Goal: Task Accomplishment & Management: Manage account settings

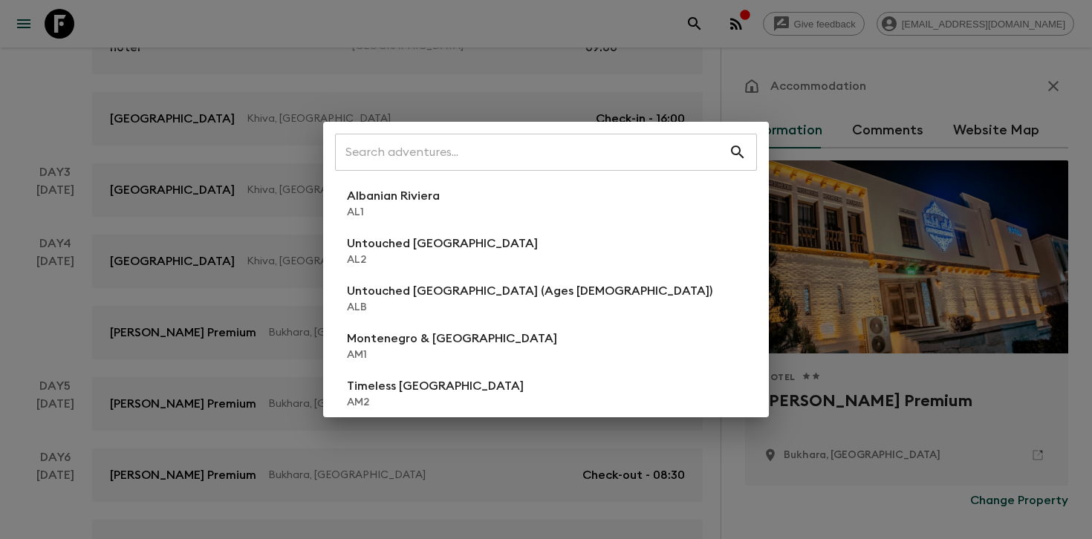
scroll to position [246, 0]
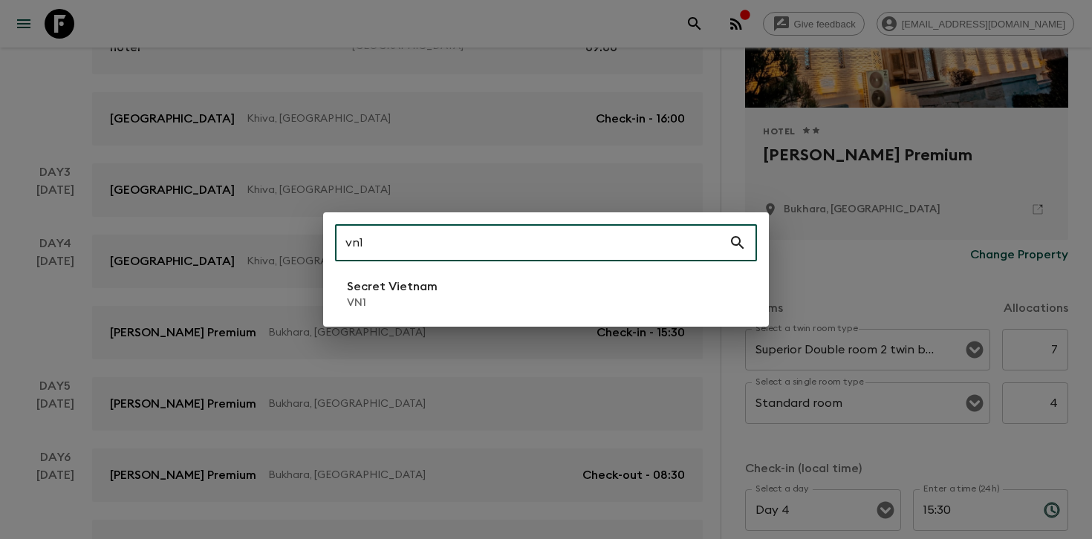
type input "vn1"
click at [403, 300] on p "VN1" at bounding box center [392, 303] width 91 height 15
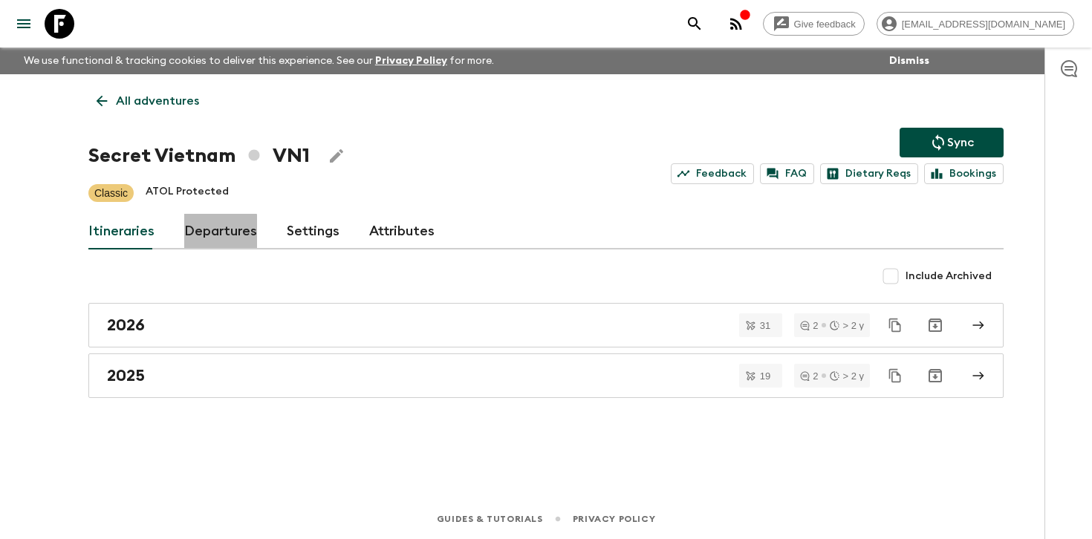
click at [212, 235] on link "Departures" at bounding box center [220, 232] width 73 height 36
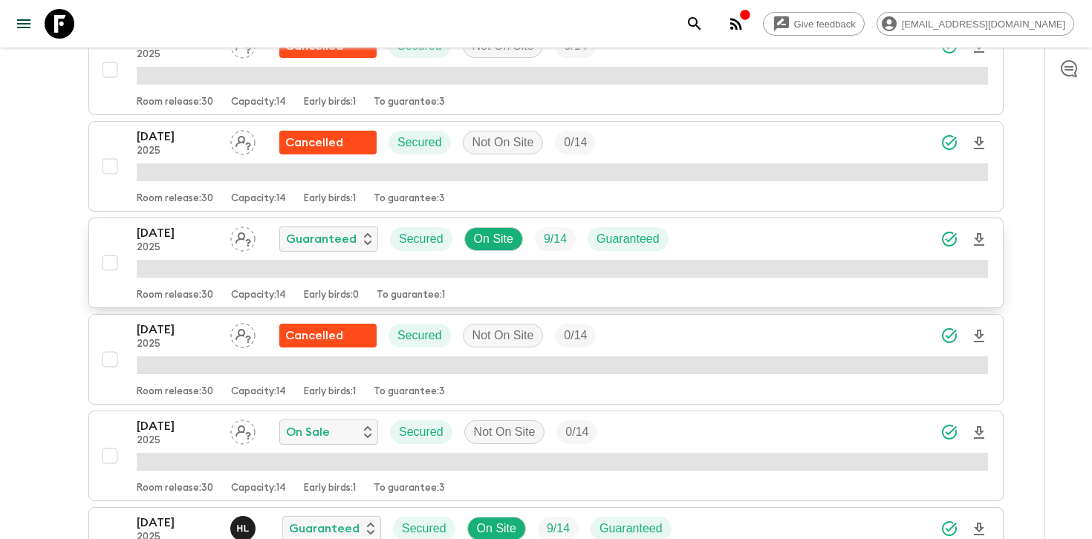
scroll to position [1305, 0]
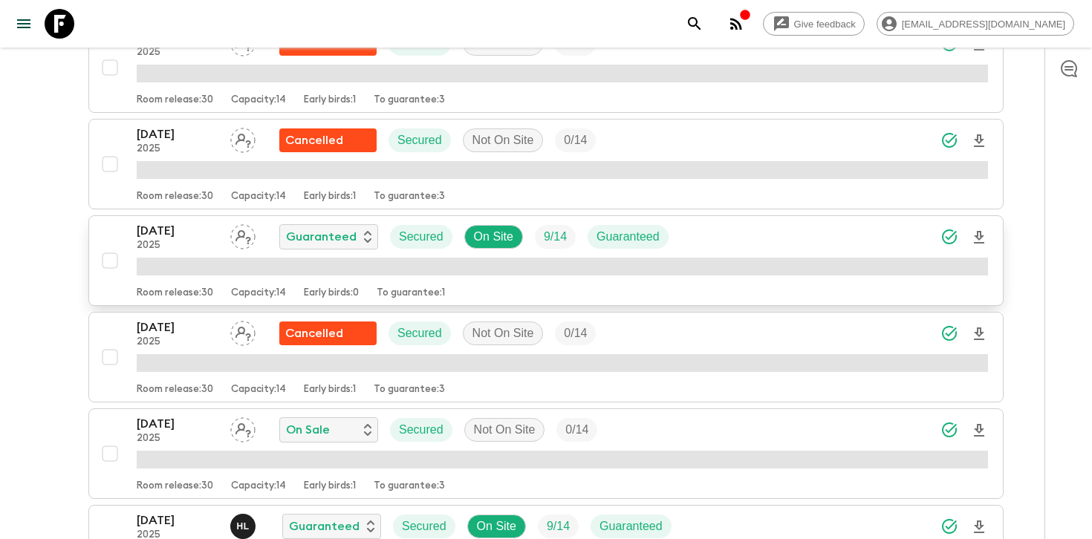
click at [778, 248] on div "[DATE] 2025 Guaranteed Secured On Site 9 / 14 Guaranteed" at bounding box center [562, 237] width 851 height 30
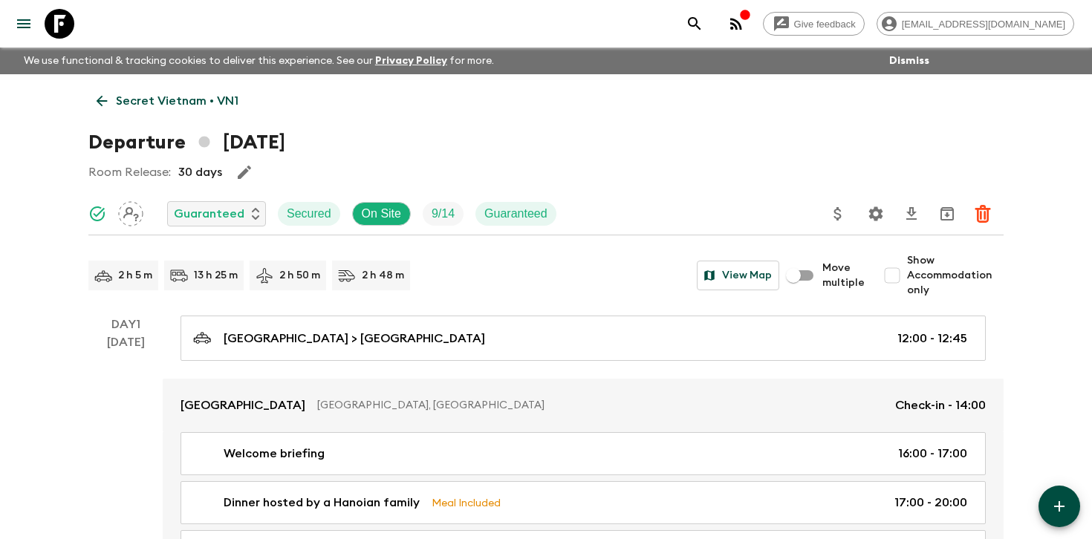
click at [943, 279] on span "Show Accommodation only" at bounding box center [955, 275] width 97 height 45
click at [907, 279] on input "Show Accommodation only" at bounding box center [892, 276] width 30 height 30
checkbox input "true"
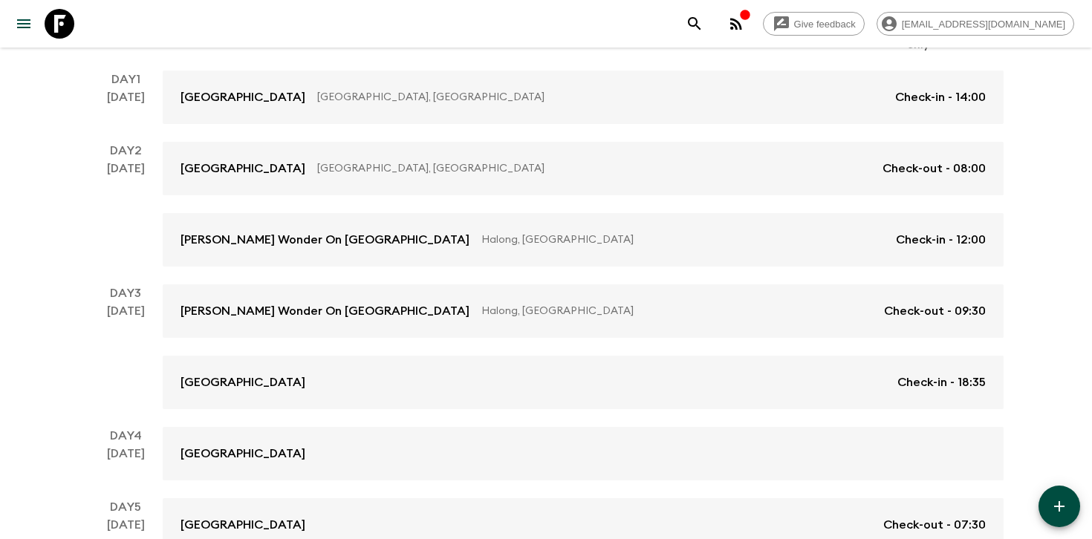
scroll to position [242, 0]
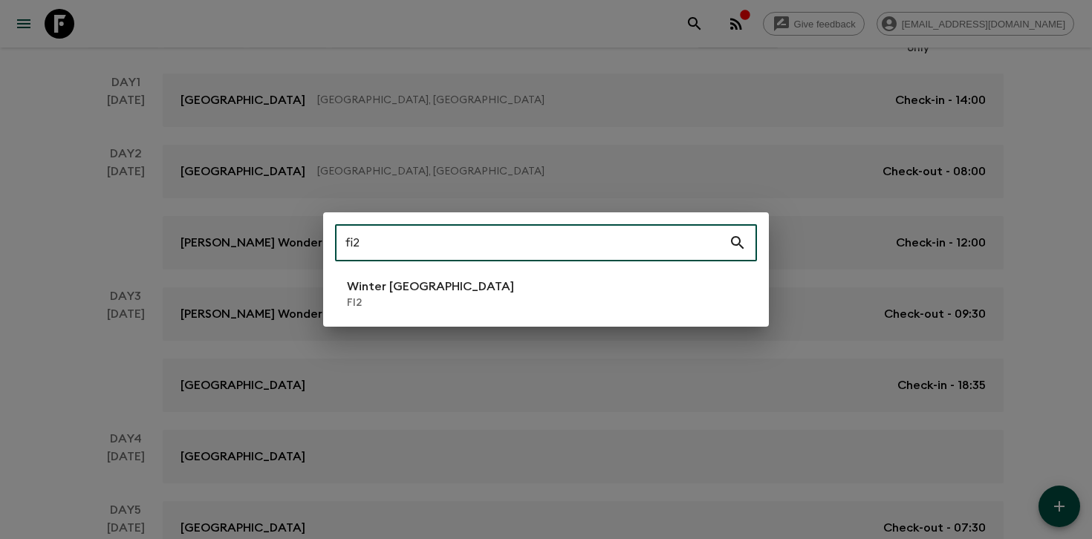
type input "fi2"
click at [388, 306] on p "FI2" at bounding box center [430, 303] width 167 height 15
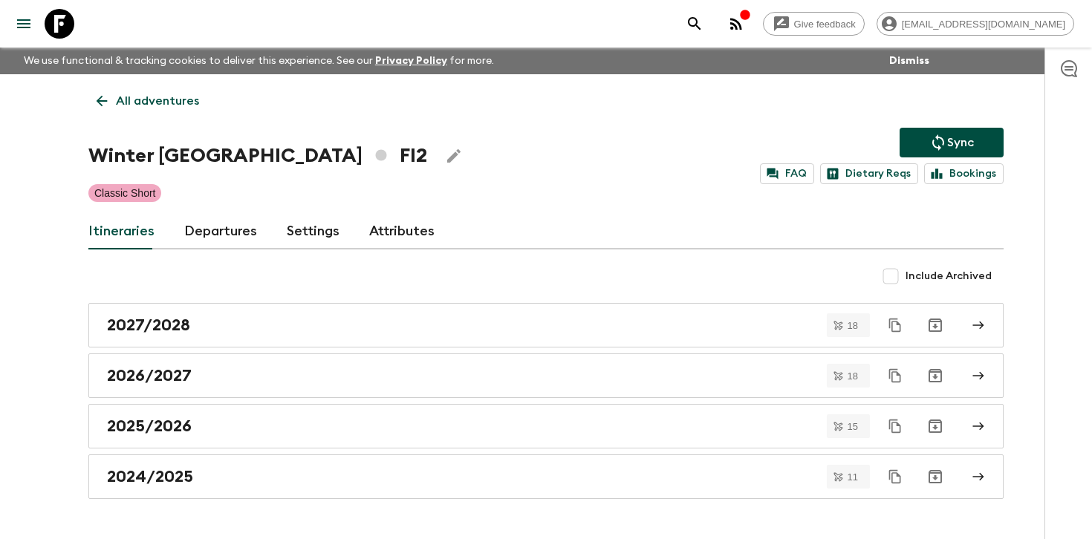
click at [221, 236] on link "Departures" at bounding box center [220, 232] width 73 height 36
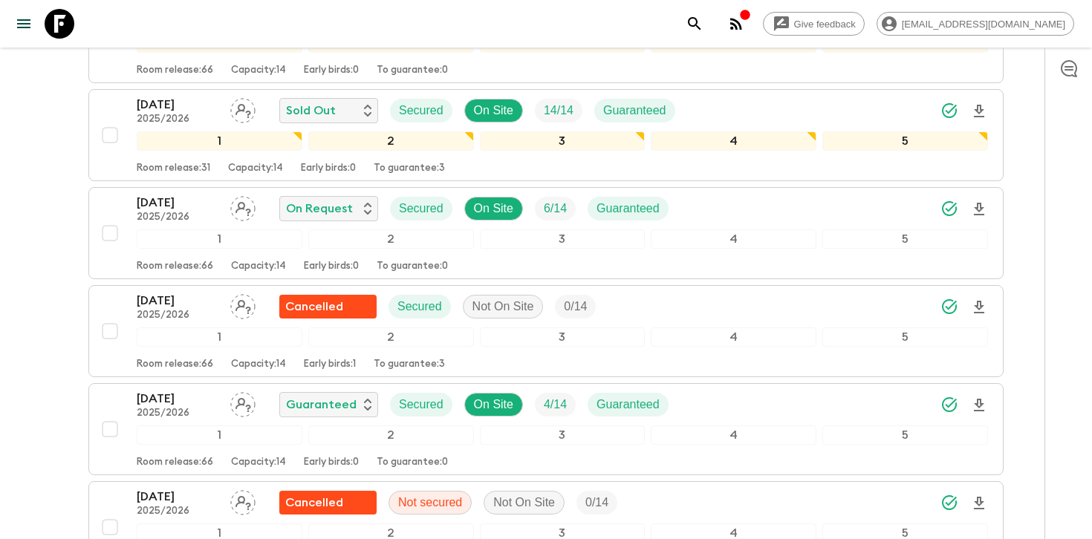
scroll to position [1354, 0]
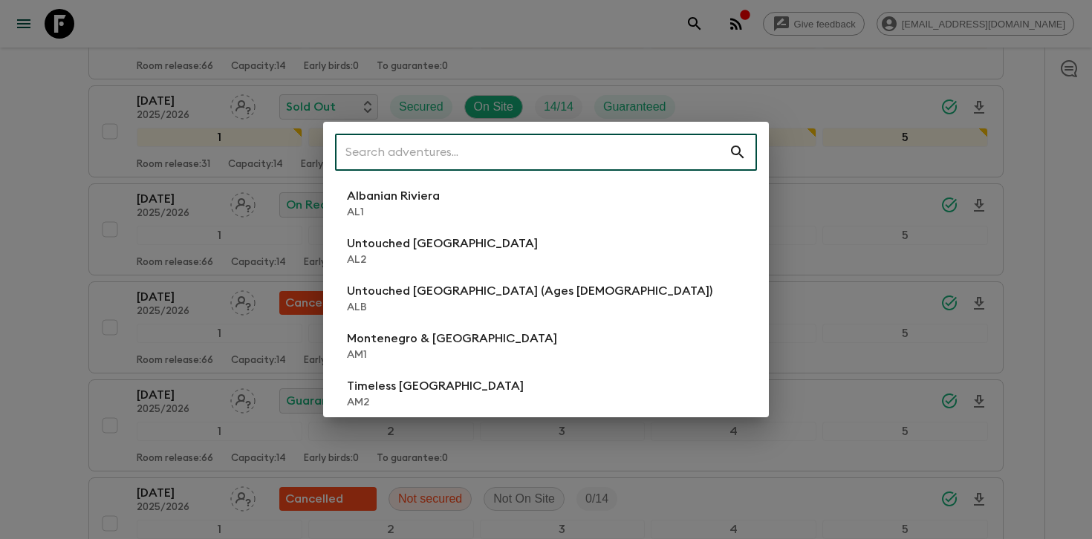
click at [1057, 273] on div "​ Albanian Riviera [GEOGRAPHIC_DATA] Untouched [GEOGRAPHIC_DATA] [GEOGRAPHIC_DA…" at bounding box center [546, 269] width 1092 height 539
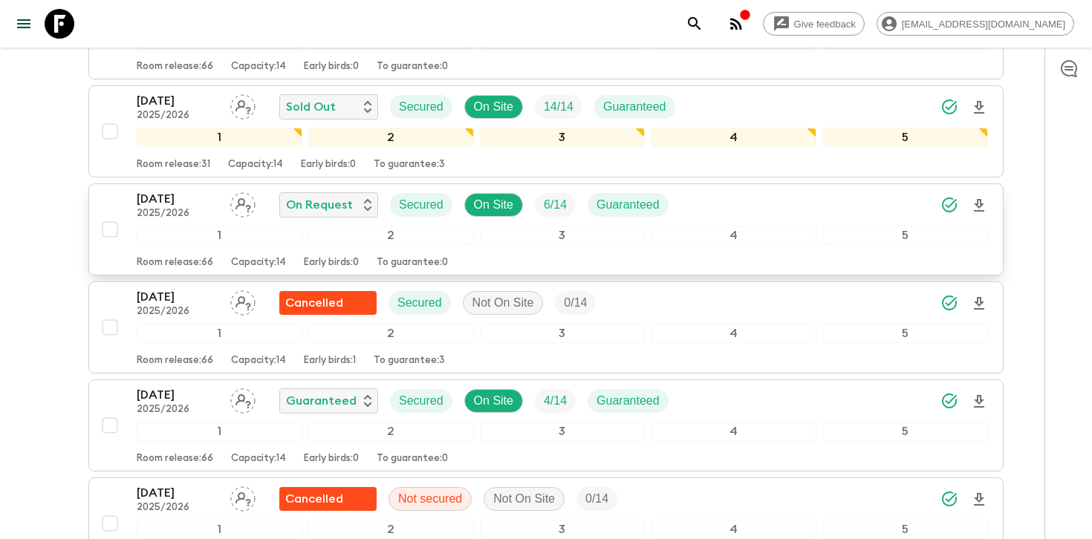
click at [983, 207] on icon "Download Onboarding" at bounding box center [979, 206] width 18 height 18
click at [724, 203] on div "[DATE] 2025/2026 On Request Secured On Site 6 / 14 Guaranteed" at bounding box center [562, 205] width 851 height 30
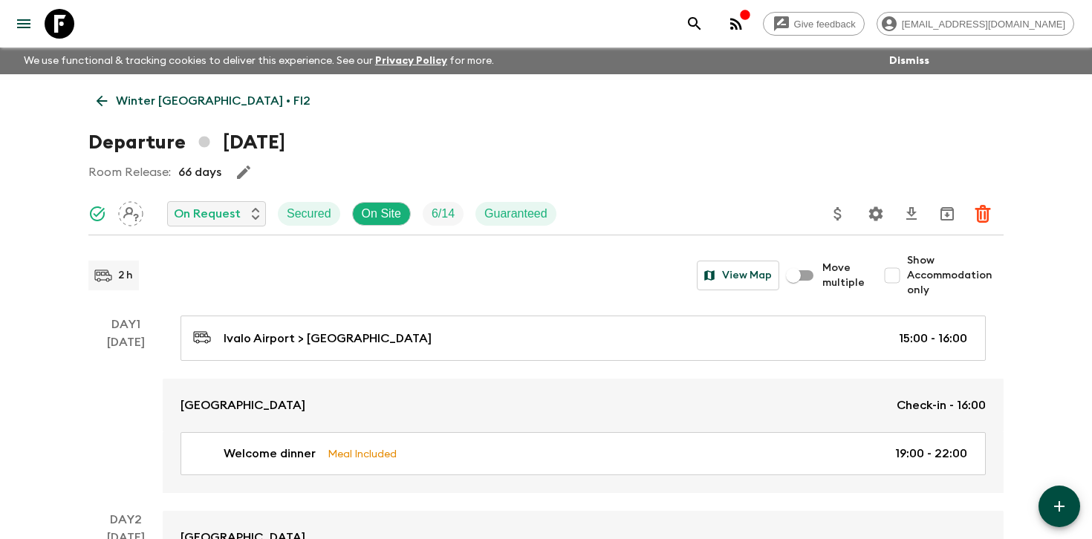
click at [961, 284] on span "Show Accommodation only" at bounding box center [955, 275] width 97 height 45
click at [907, 284] on input "Show Accommodation only" at bounding box center [892, 276] width 30 height 30
checkbox input "true"
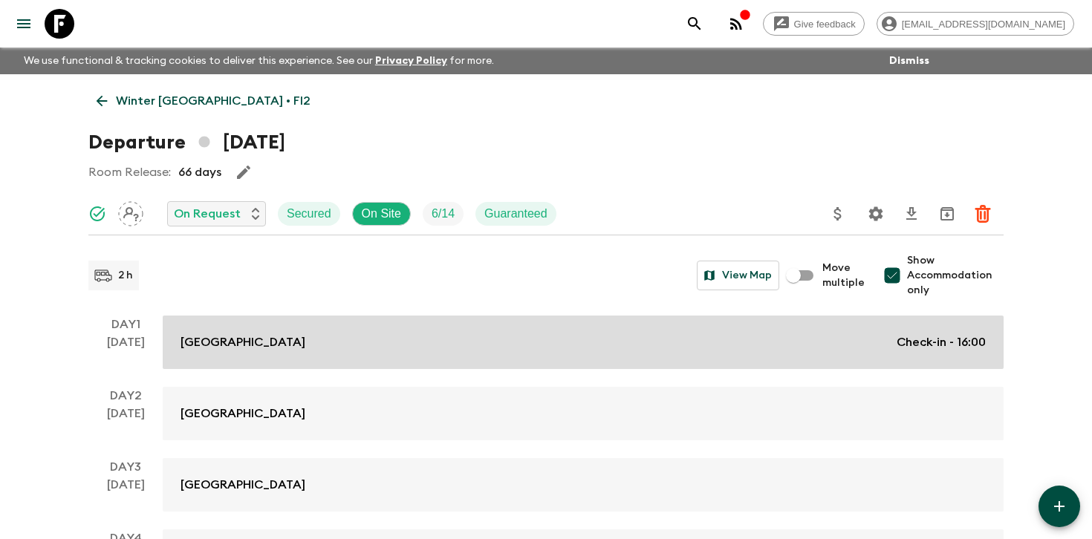
click at [773, 323] on link "Wilderness Hotel Juutua Check-in - 16:00" at bounding box center [583, 342] width 841 height 53
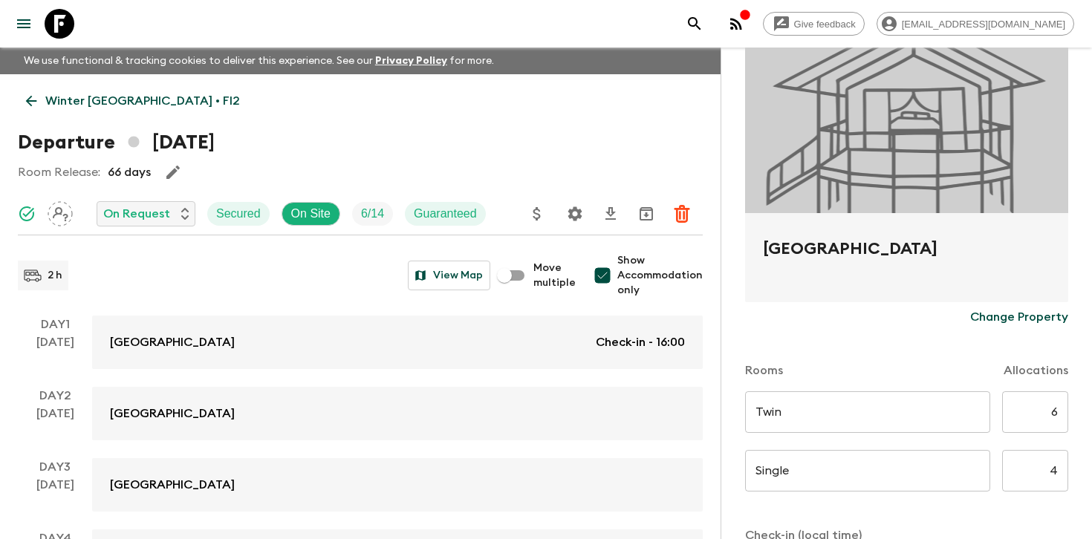
scroll to position [143, 0]
click at [1053, 410] on input "6" at bounding box center [1035, 410] width 66 height 42
type input "4"
click at [1050, 466] on input "4" at bounding box center [1035, 469] width 66 height 42
type input "2"
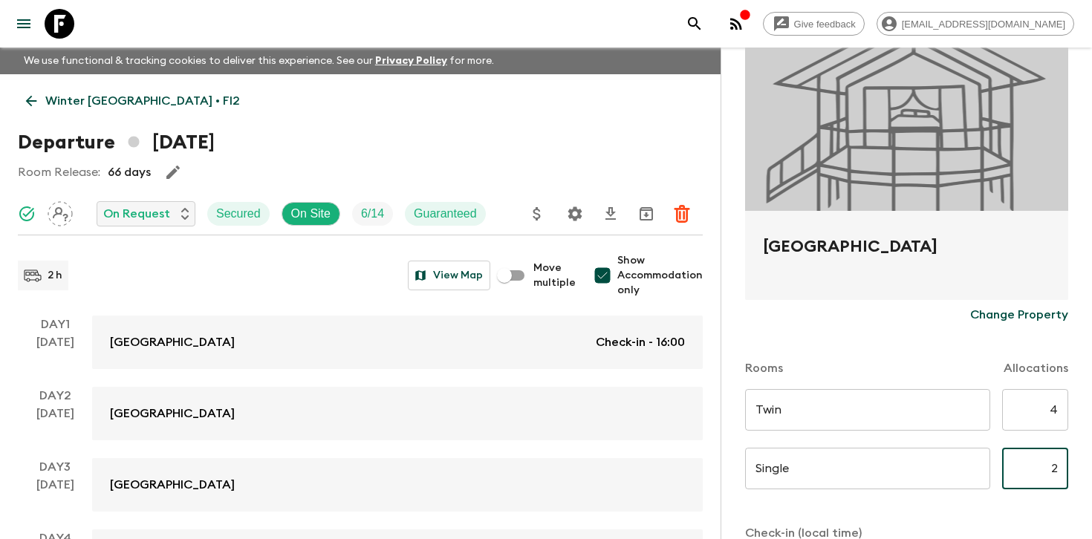
click at [1085, 438] on div "Accommodation Information Comments Website Map Wilderness Hotel Juutua Change P…" at bounding box center [906, 317] width 371 height 539
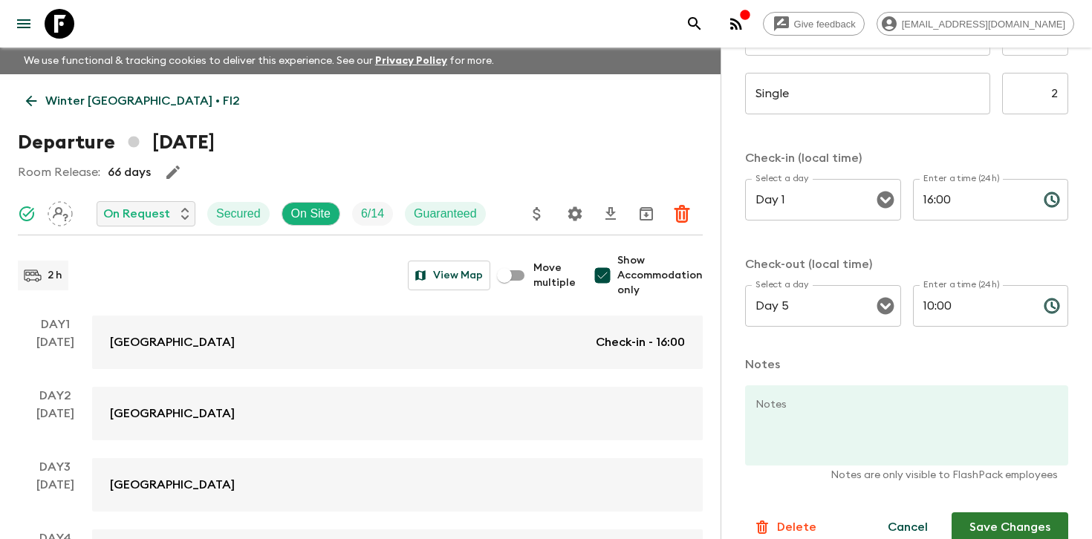
scroll to position [540, 0]
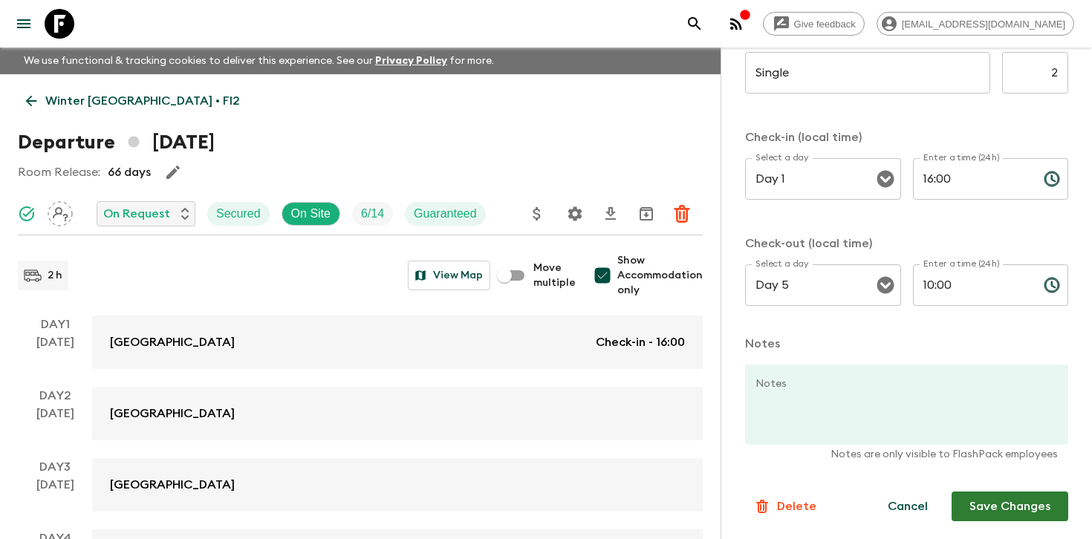
click at [977, 520] on button "Save Changes" at bounding box center [1010, 507] width 117 height 30
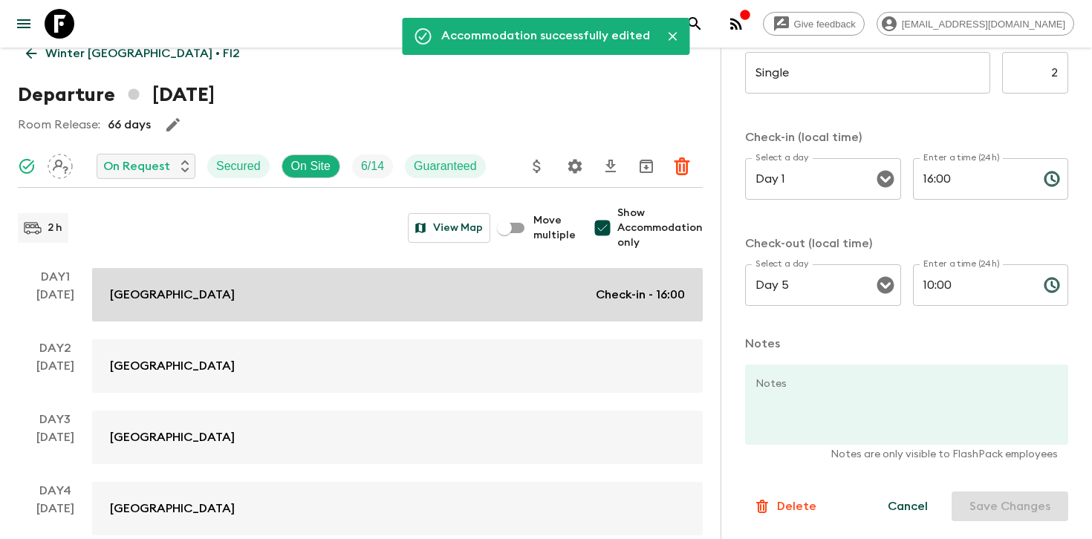
scroll to position [186, 0]
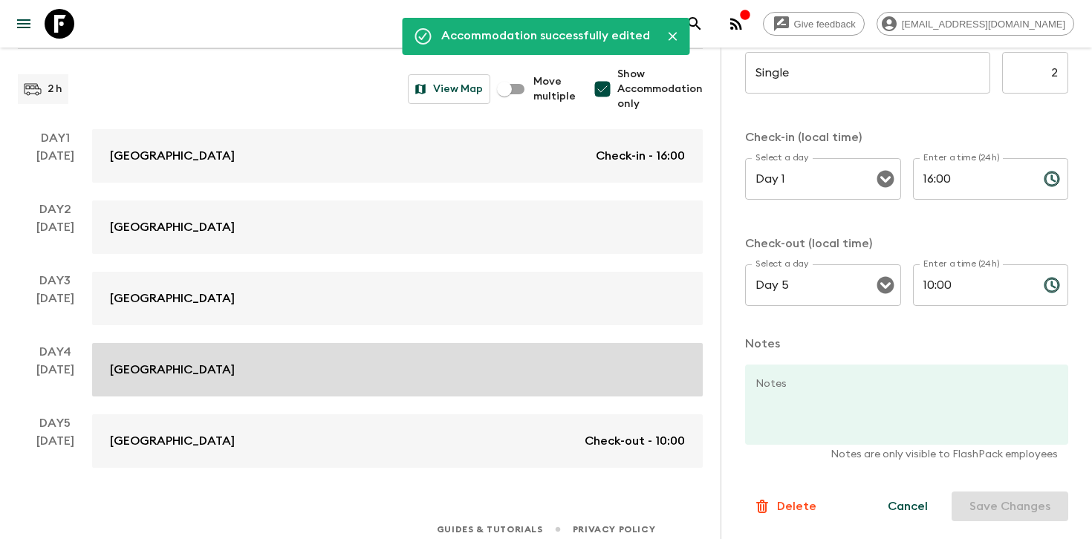
click at [454, 371] on div "[GEOGRAPHIC_DATA]" at bounding box center [397, 370] width 575 height 18
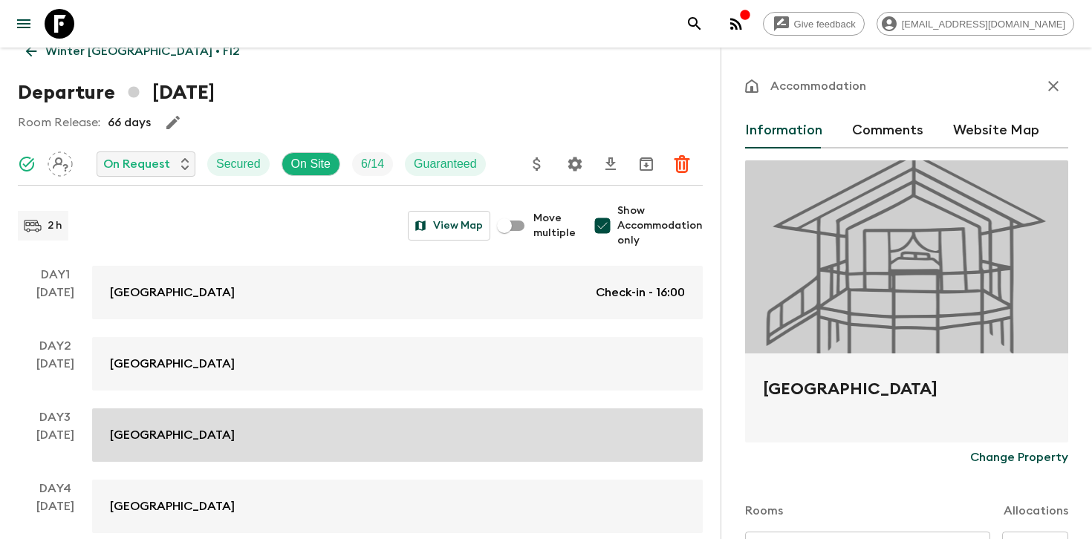
scroll to position [0, 0]
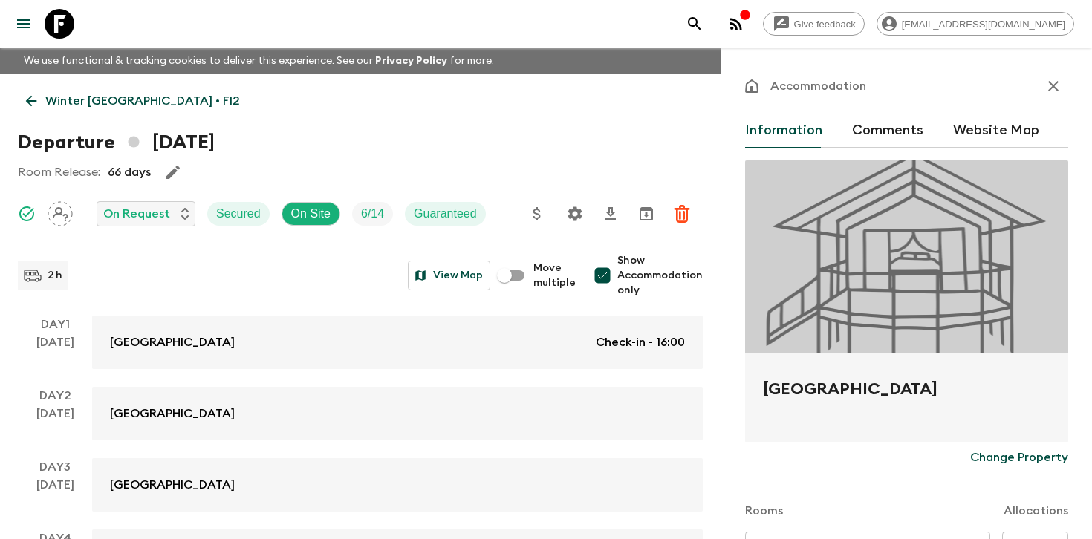
click at [169, 177] on icon "button" at bounding box center [172, 172] width 13 height 13
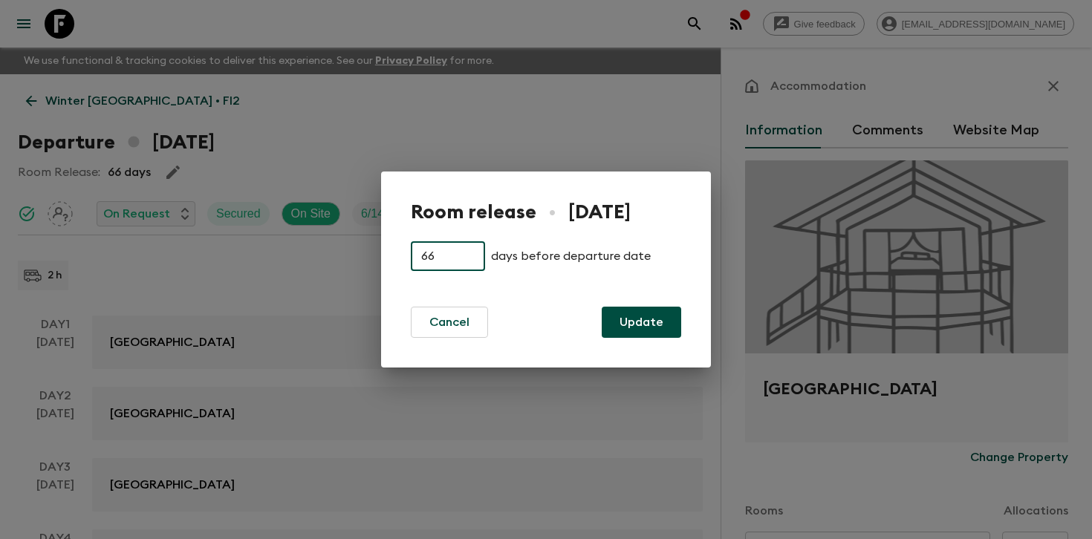
drag, startPoint x: 452, startPoint y: 255, endPoint x: 379, endPoint y: 255, distance: 72.8
click at [379, 255] on div "Room release • [DATE] 66 ​ days before departure date Cancel Update" at bounding box center [546, 269] width 1092 height 539
type input "33"
click at [649, 322] on button "Update" at bounding box center [641, 322] width 79 height 31
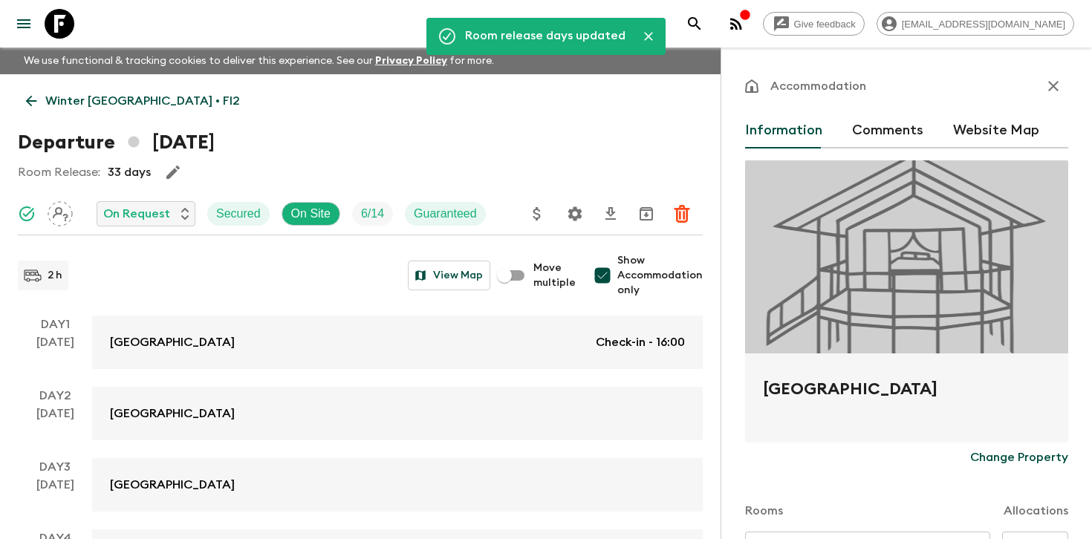
click at [508, 141] on div "Departure [DATE]" at bounding box center [360, 143] width 685 height 30
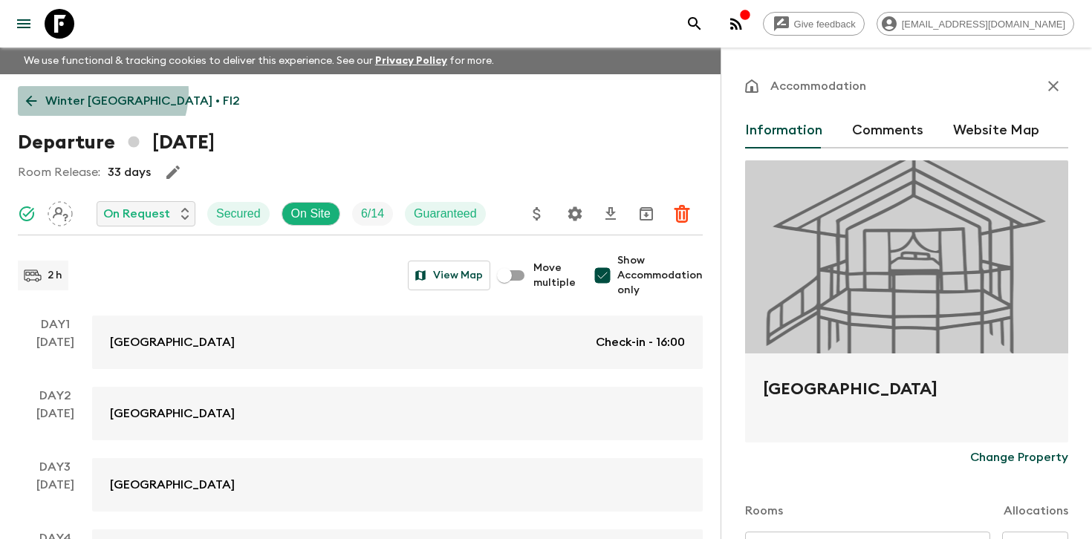
click at [101, 92] on p "Winter [GEOGRAPHIC_DATA] • FI2" at bounding box center [142, 101] width 195 height 18
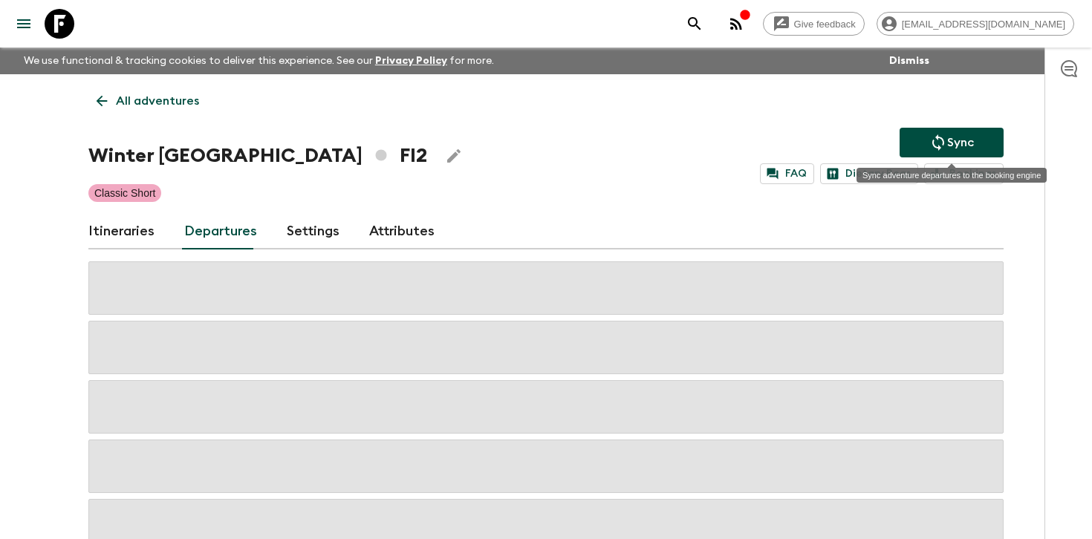
click at [923, 145] on button "Sync" at bounding box center [952, 143] width 104 height 30
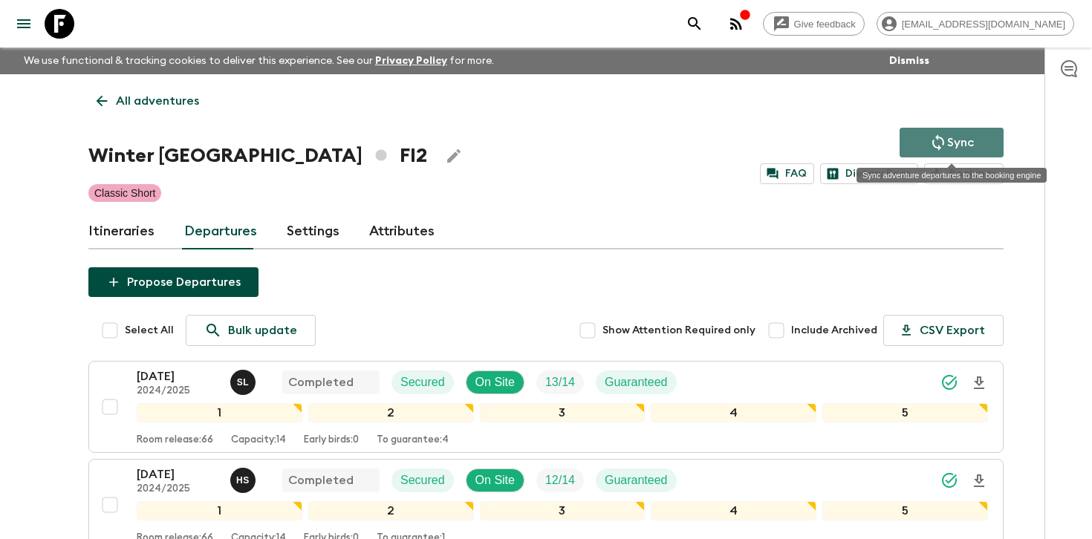
click at [926, 148] on button "Sync" at bounding box center [952, 143] width 104 height 30
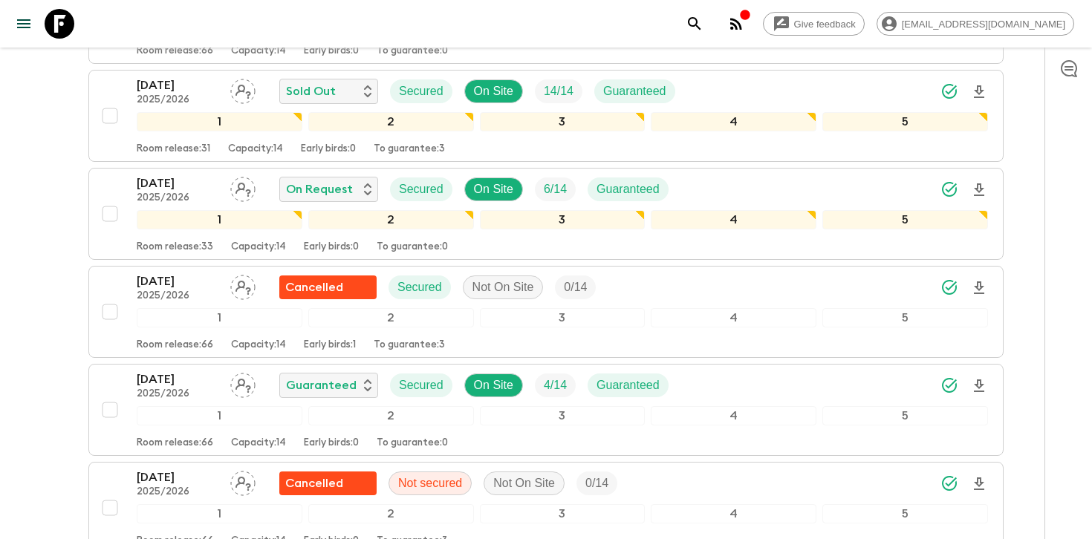
scroll to position [1379, 0]
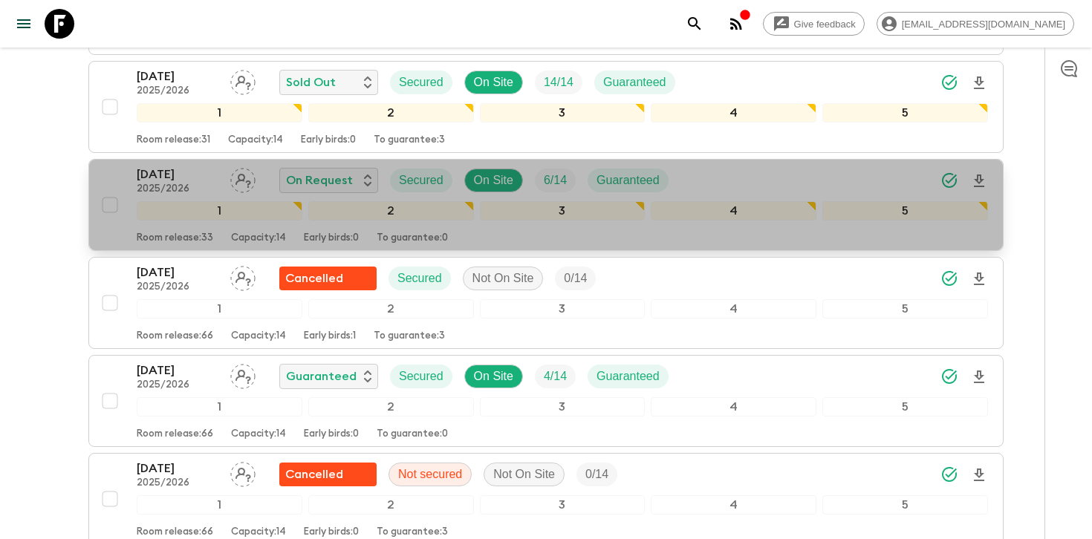
click at [906, 175] on div "[DATE] 2025/2026 On Request Secured On Site 6 / 14 Guaranteed" at bounding box center [562, 181] width 851 height 30
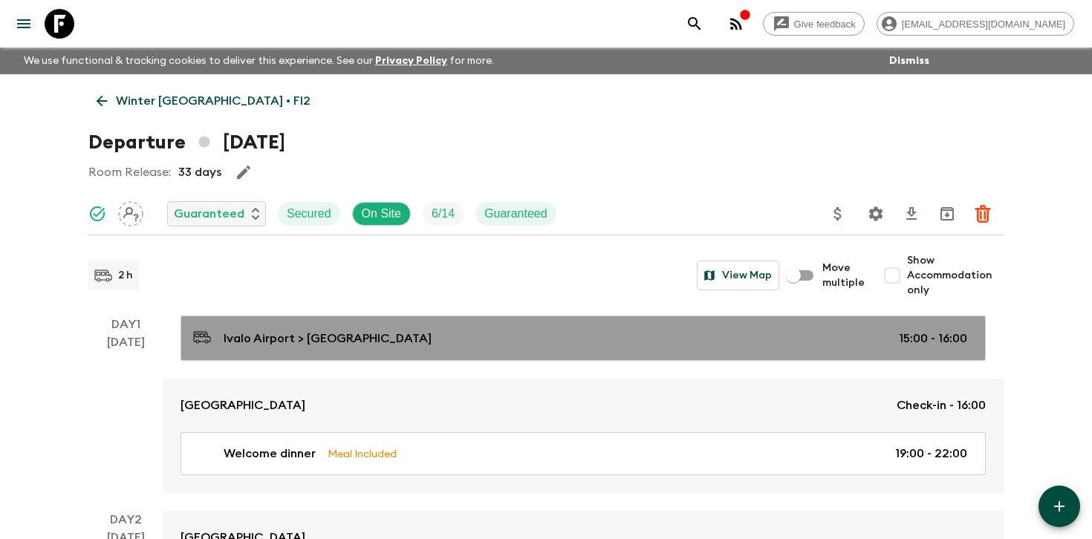
click at [825, 338] on div "Ivalo Airport > [GEOGRAPHIC_DATA] 15:00 - 16:00" at bounding box center [580, 338] width 774 height 20
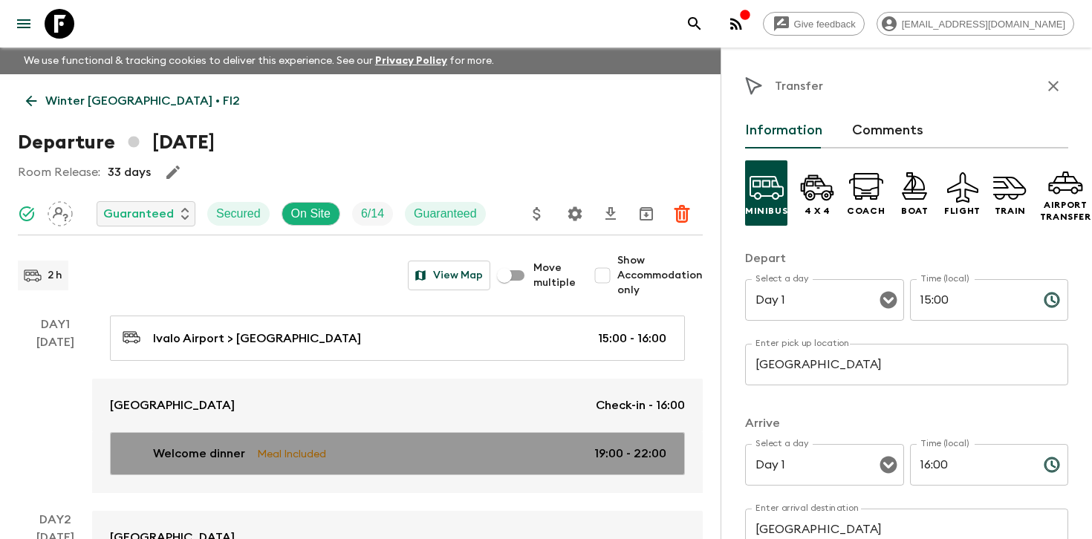
click at [601, 458] on p "19:00 - 22:00" at bounding box center [630, 454] width 72 height 18
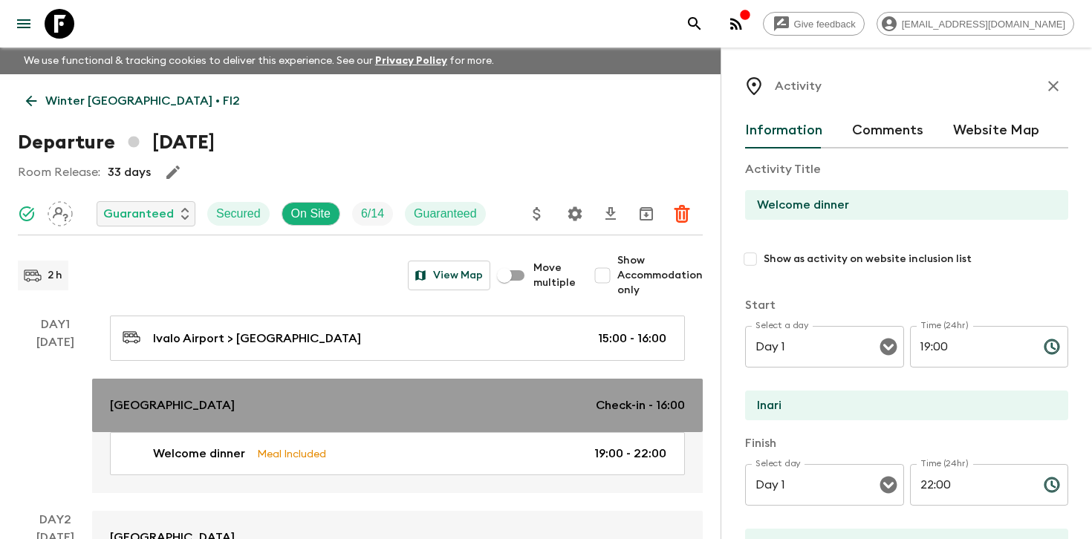
click at [574, 404] on div "Wilderness Hotel Juutua Check-in - 16:00" at bounding box center [397, 406] width 575 height 18
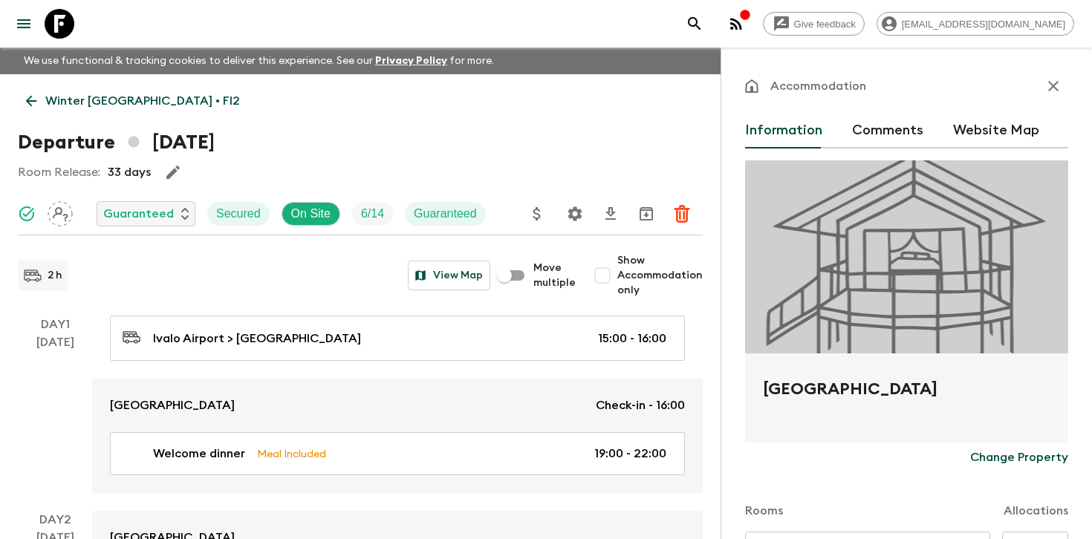
click at [1050, 90] on icon "button" at bounding box center [1053, 86] width 10 height 10
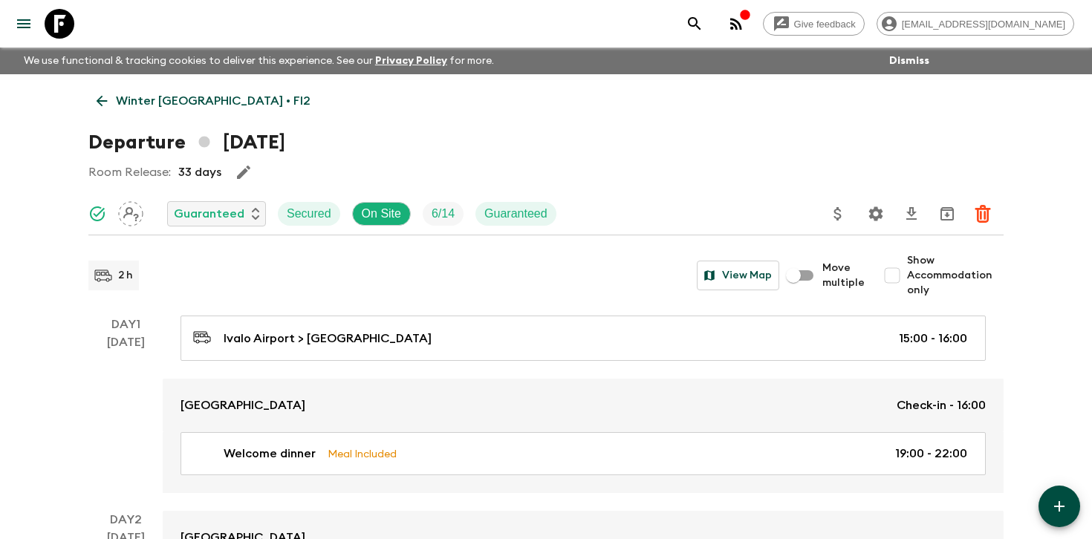
click at [880, 216] on icon "Settings" at bounding box center [876, 214] width 14 height 14
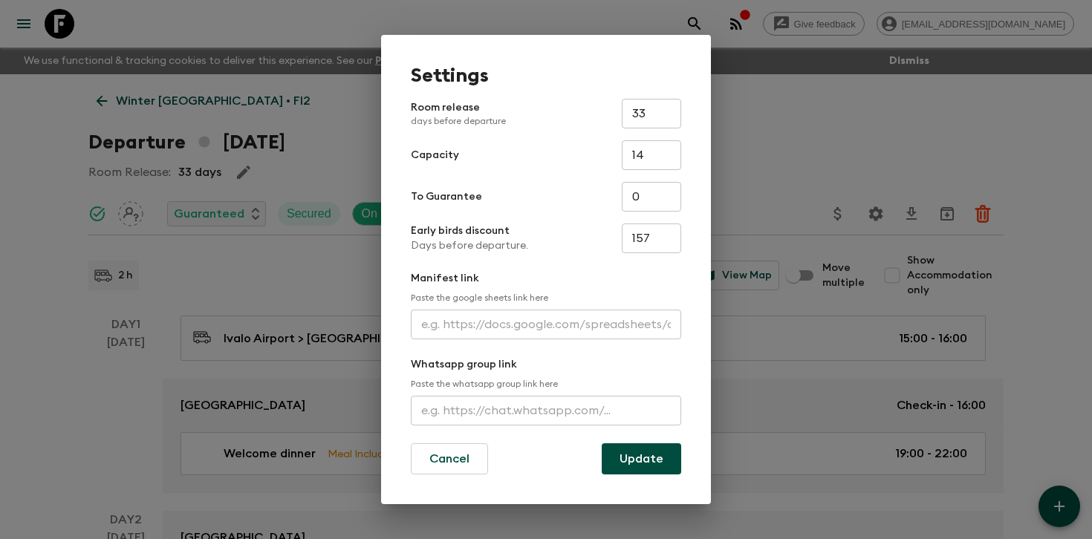
click at [480, 305] on div "Manifest link Paste the google sheets link here ​" at bounding box center [546, 305] width 270 height 68
click at [462, 315] on input "text" at bounding box center [546, 325] width 270 height 30
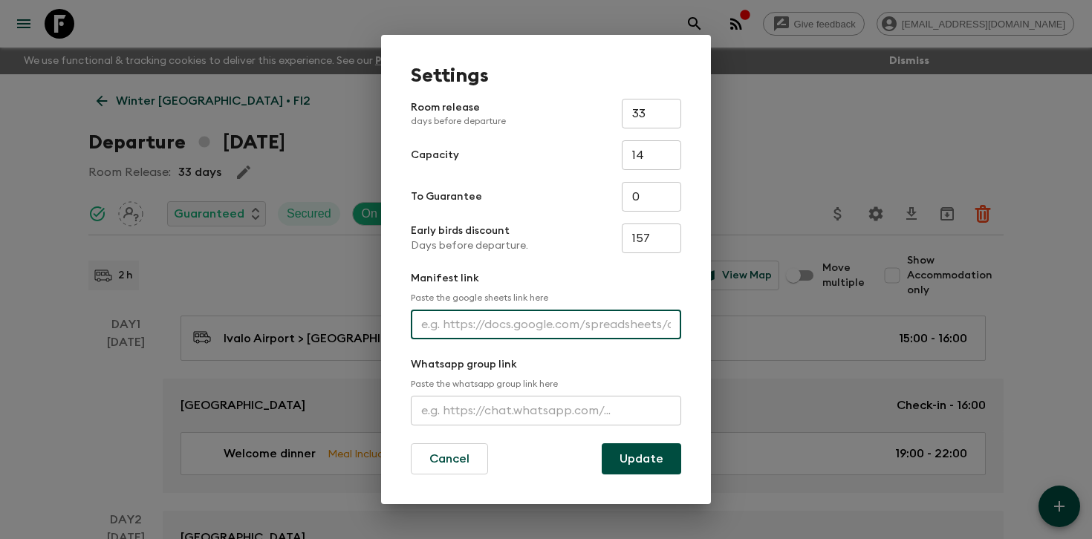
paste input "[URL][DOMAIN_NAME]"
type input "[URL][DOMAIN_NAME]"
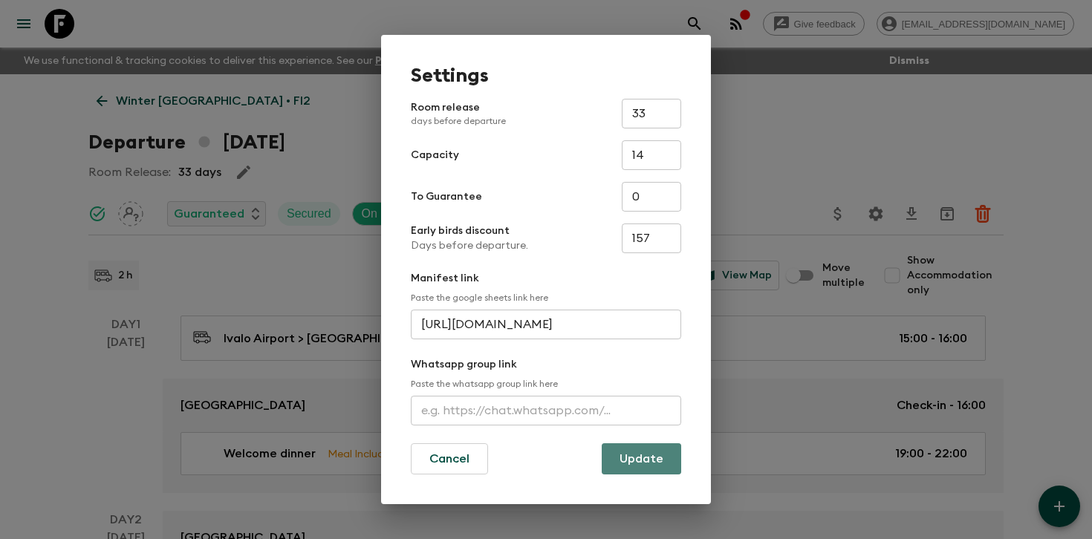
click at [617, 457] on button "Update" at bounding box center [641, 459] width 79 height 31
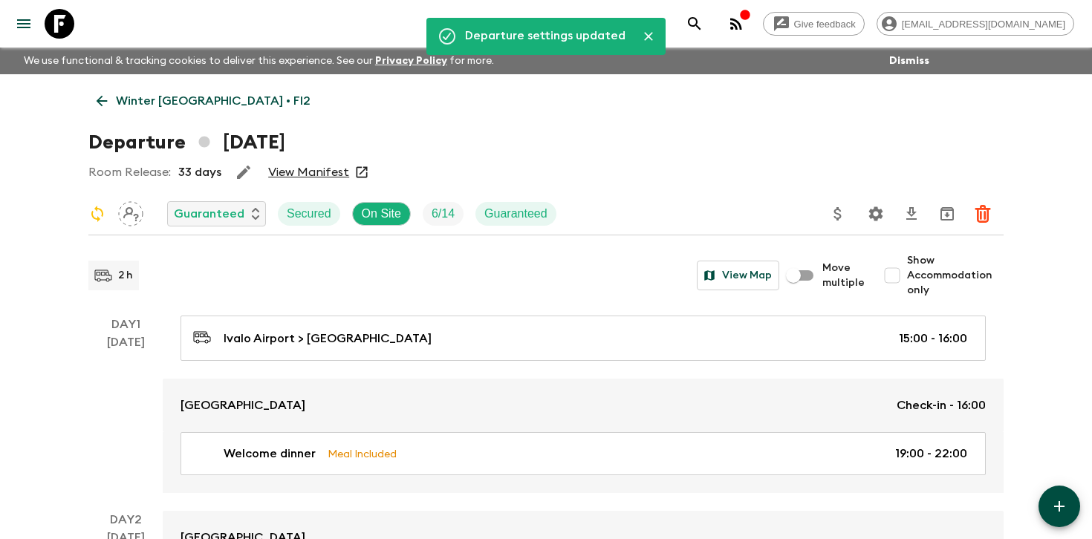
click at [309, 172] on link "View Manifest" at bounding box center [308, 172] width 81 height 15
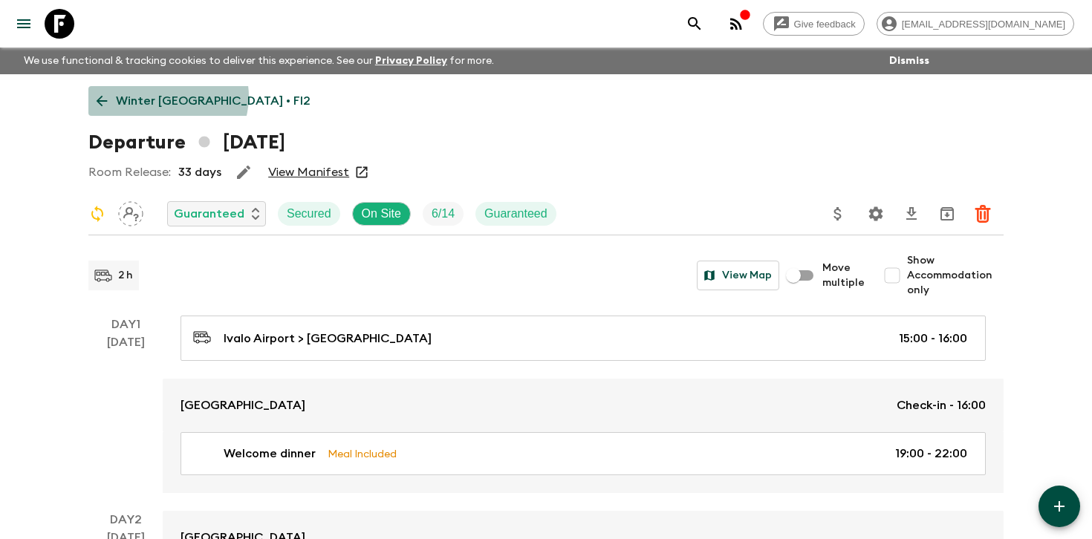
click at [167, 97] on p "Winter [GEOGRAPHIC_DATA] • FI2" at bounding box center [213, 101] width 195 height 18
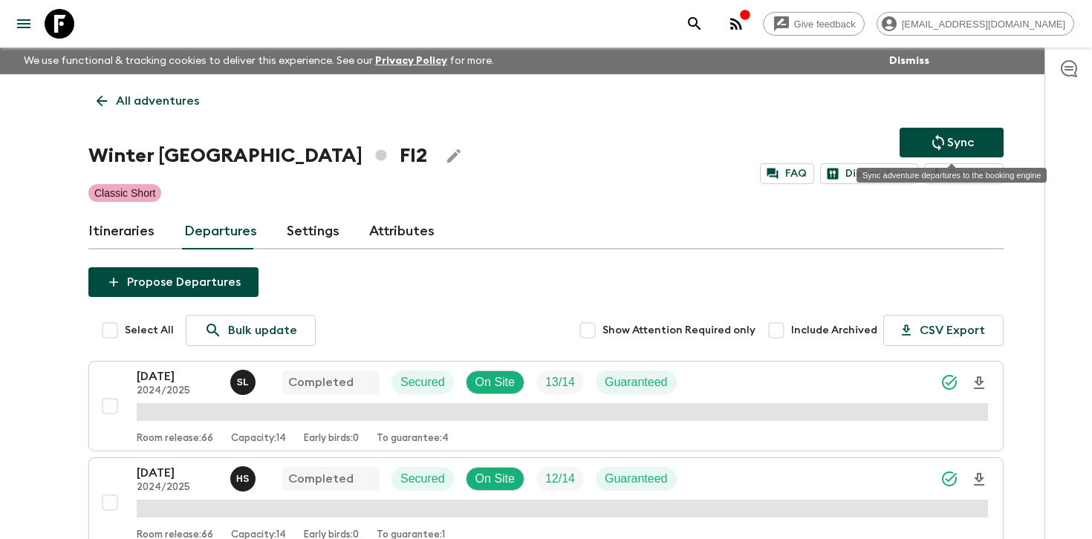
click at [946, 137] on icon "Sync adventure departures to the booking engine" at bounding box center [938, 143] width 18 height 18
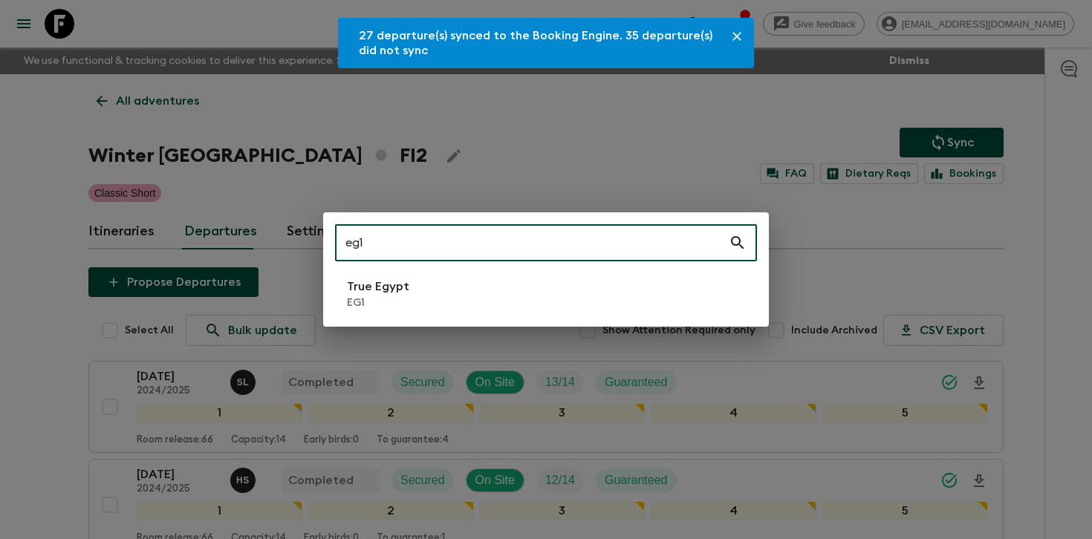
type input "eg1"
click at [400, 320] on div "eg1 ​ True Egypt EG1" at bounding box center [546, 269] width 446 height 114
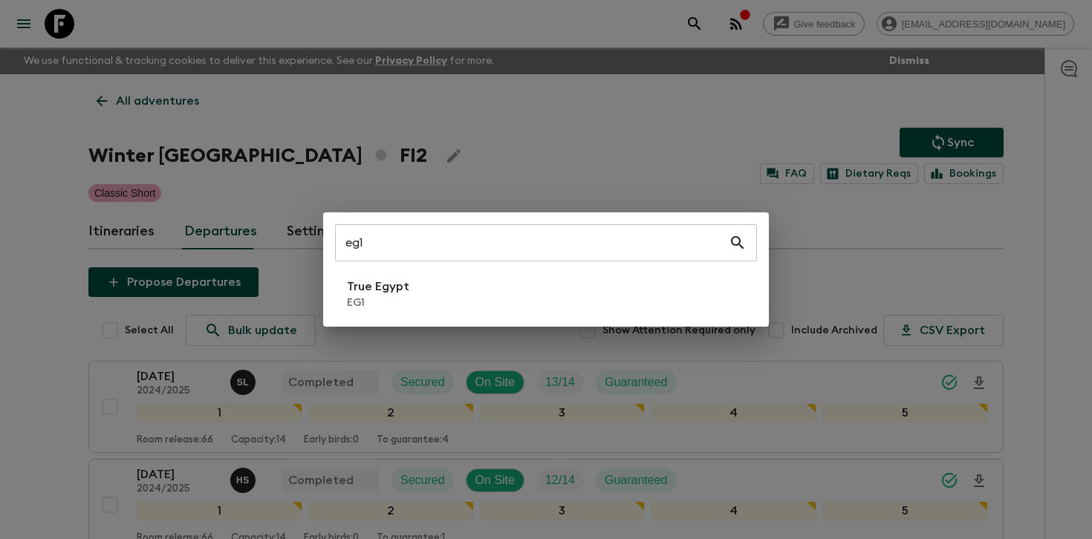
click at [383, 305] on p "EG1" at bounding box center [378, 303] width 62 height 15
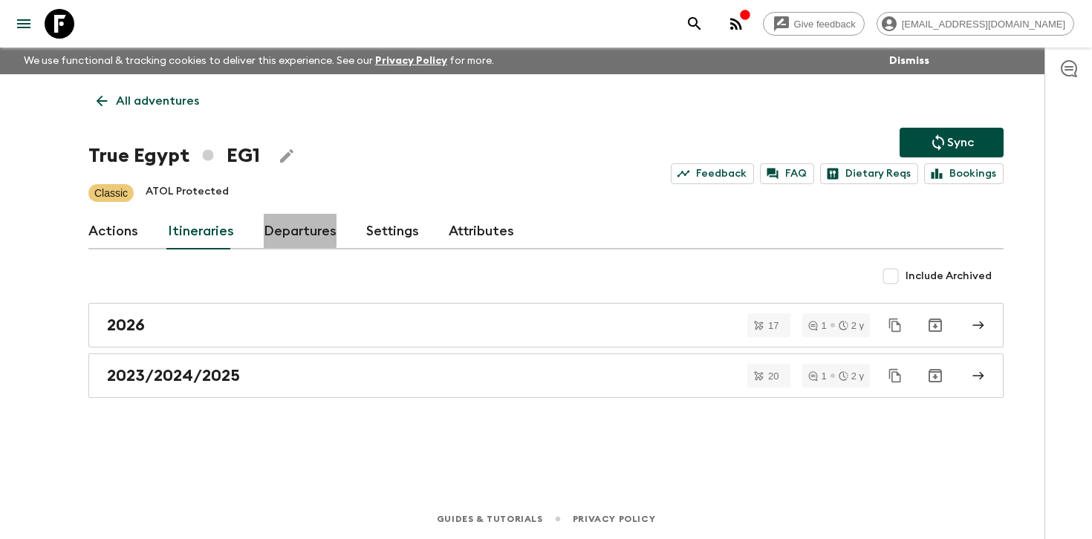
click at [267, 229] on link "Departures" at bounding box center [300, 232] width 73 height 36
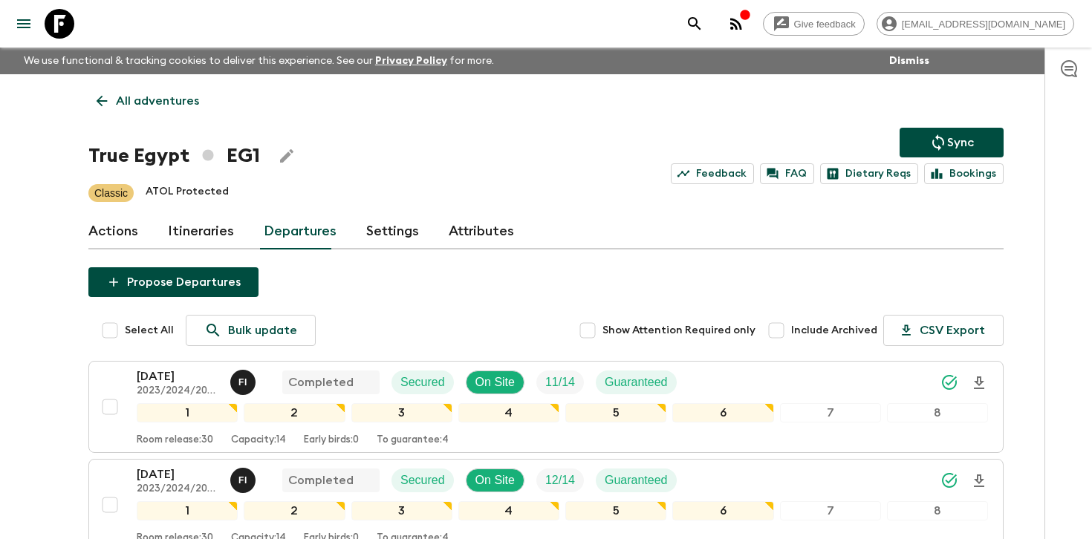
click at [1051, 312] on div at bounding box center [1069, 294] width 48 height 492
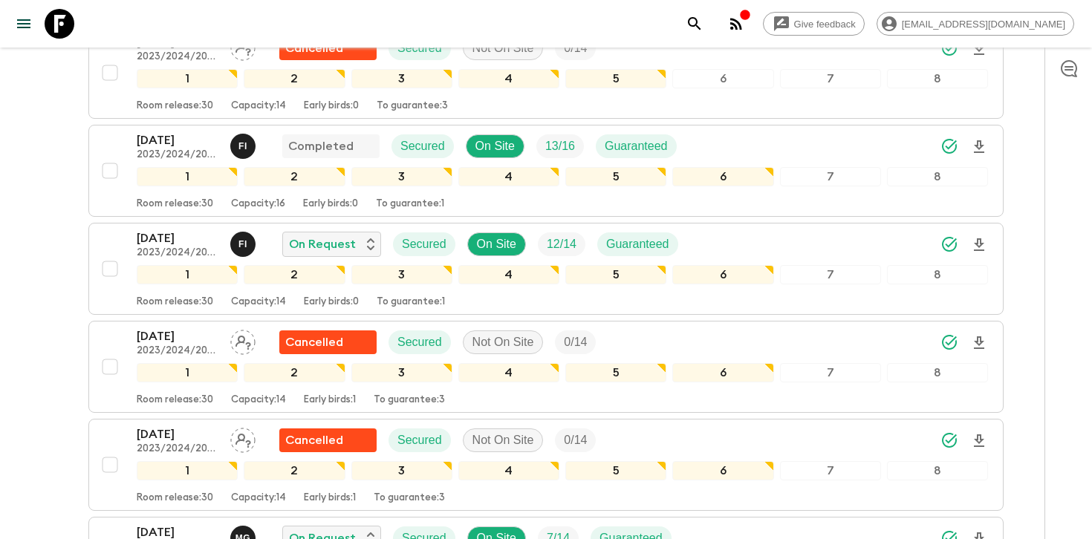
scroll to position [1029, 0]
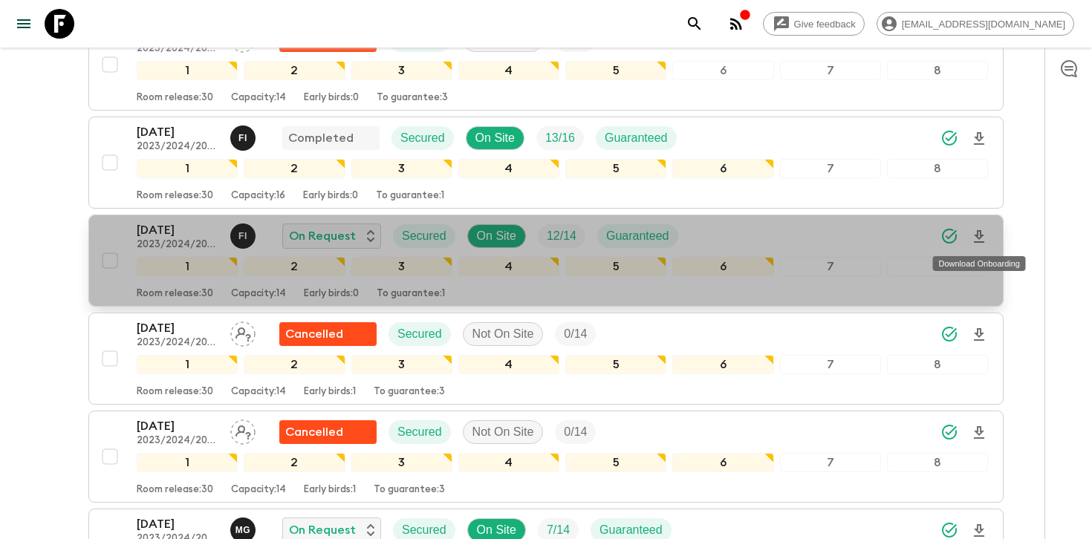
click at [982, 231] on icon "Download Onboarding" at bounding box center [979, 237] width 18 height 18
